Goal: Use online tool/utility: Utilize a website feature to perform a specific function

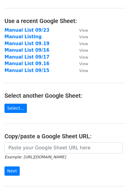
scroll to position [33, 0]
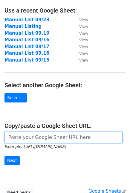
click at [28, 138] on input "url" at bounding box center [63, 137] width 118 height 11
paste input "https://docs.google.com/spreadsheets/d/1tVDwddUNsPCdorCyA9WZ27xDCnLtq4fRH3p3imh…"
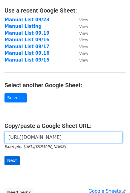
type input "https://docs.google.com/spreadsheets/d/1tVDwddUNsPCdorCyA9WZ27xDCnLtq4fRH3p3imh…"
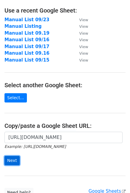
scroll to position [0, 0]
click at [13, 163] on input "Next" at bounding box center [11, 160] width 15 height 9
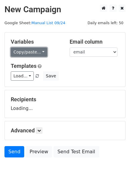
click at [36, 54] on link "Copy/paste..." at bounding box center [29, 52] width 36 height 9
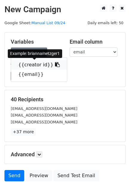
click at [31, 64] on link "{{creator id}}" at bounding box center [39, 65] width 56 height 10
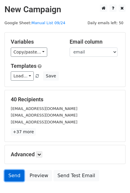
click at [7, 175] on link "Send" at bounding box center [14, 175] width 20 height 11
